Goal: Task Accomplishment & Management: Check status

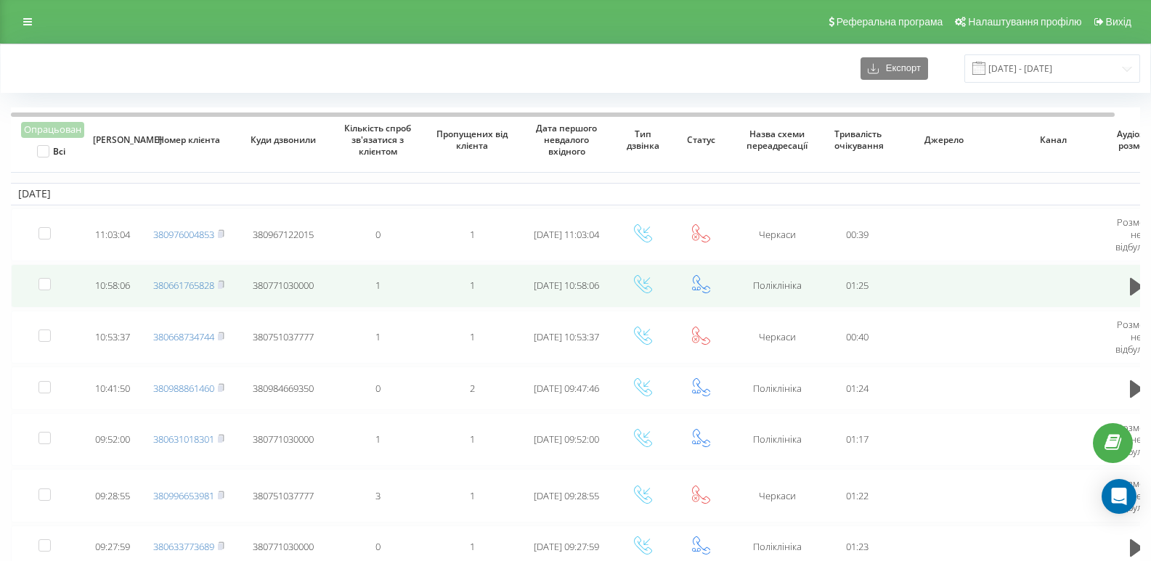
scroll to position [73, 0]
